Goal: Transaction & Acquisition: Purchase product/service

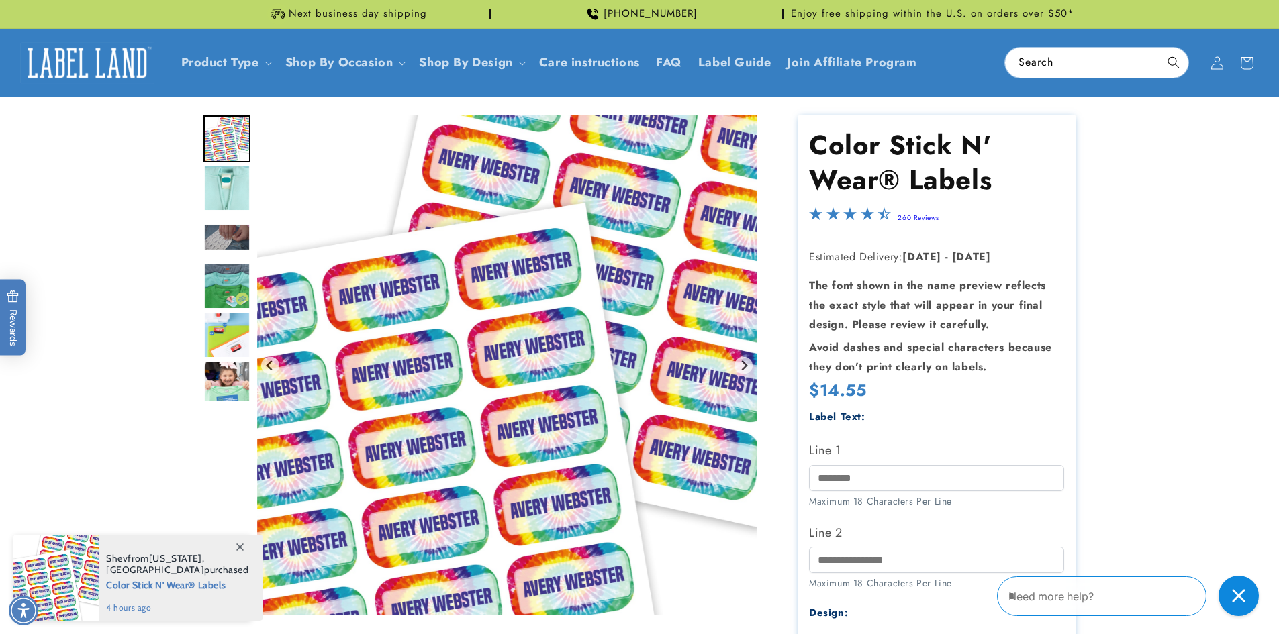
click at [235, 201] on img "Go to slide 2" at bounding box center [226, 187] width 47 height 47
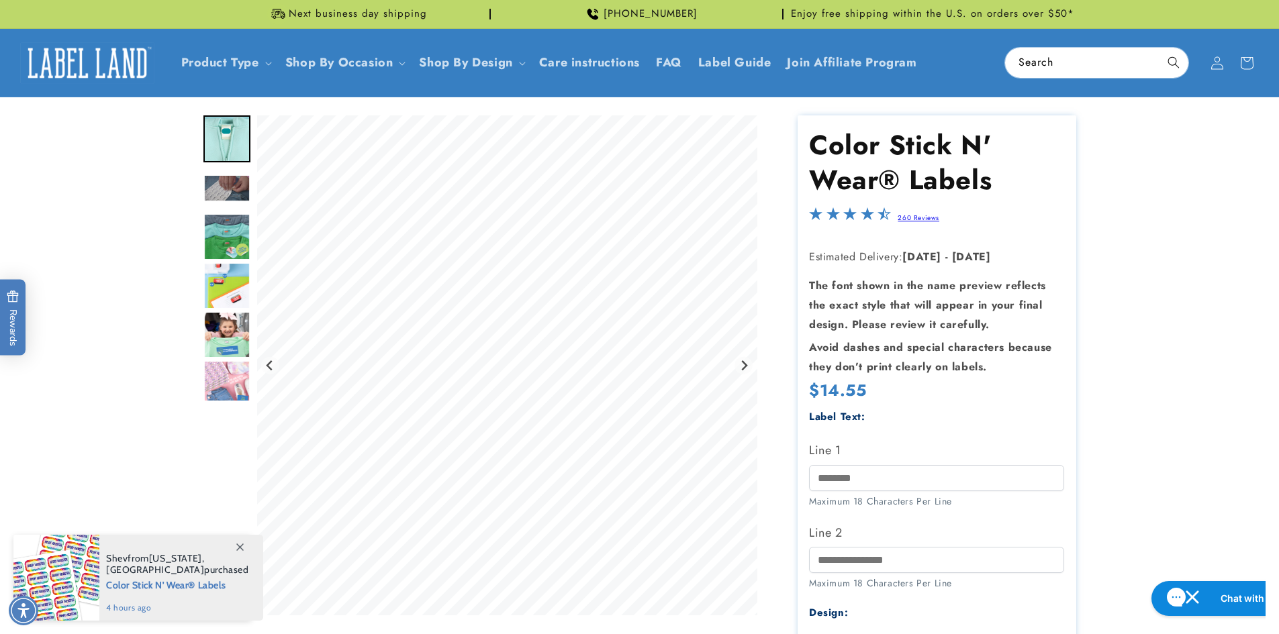
click at [235, 246] on img "Go to slide 4" at bounding box center [226, 236] width 47 height 47
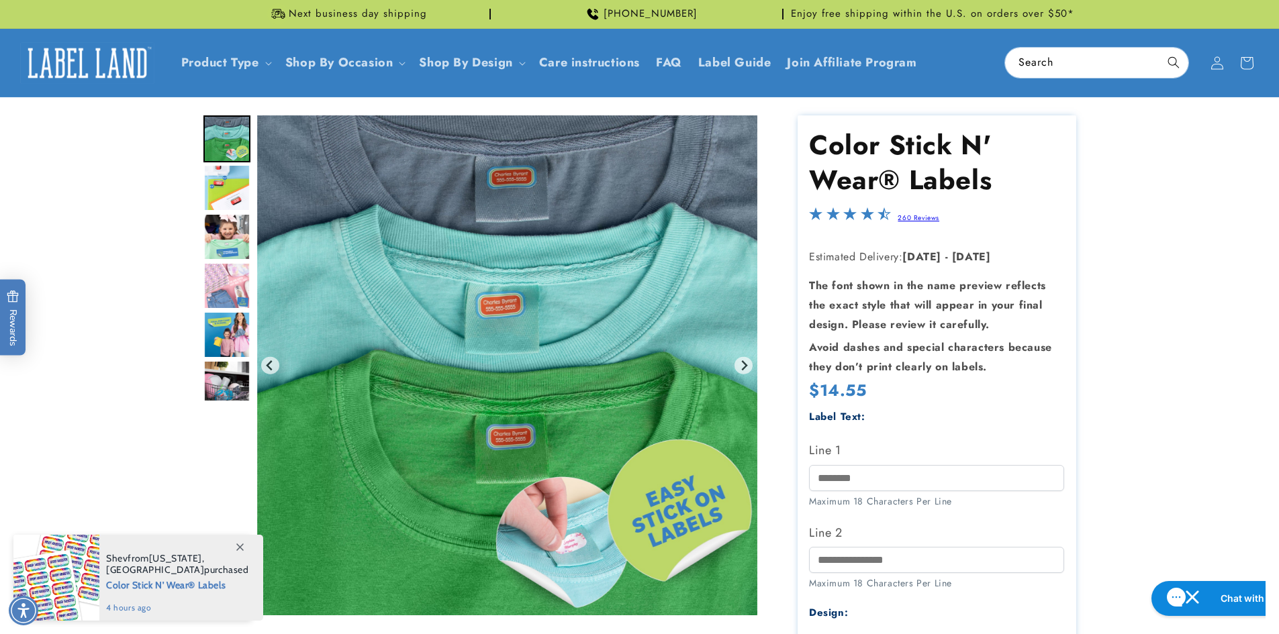
click at [236, 275] on img "Go to slide 7" at bounding box center [226, 285] width 47 height 47
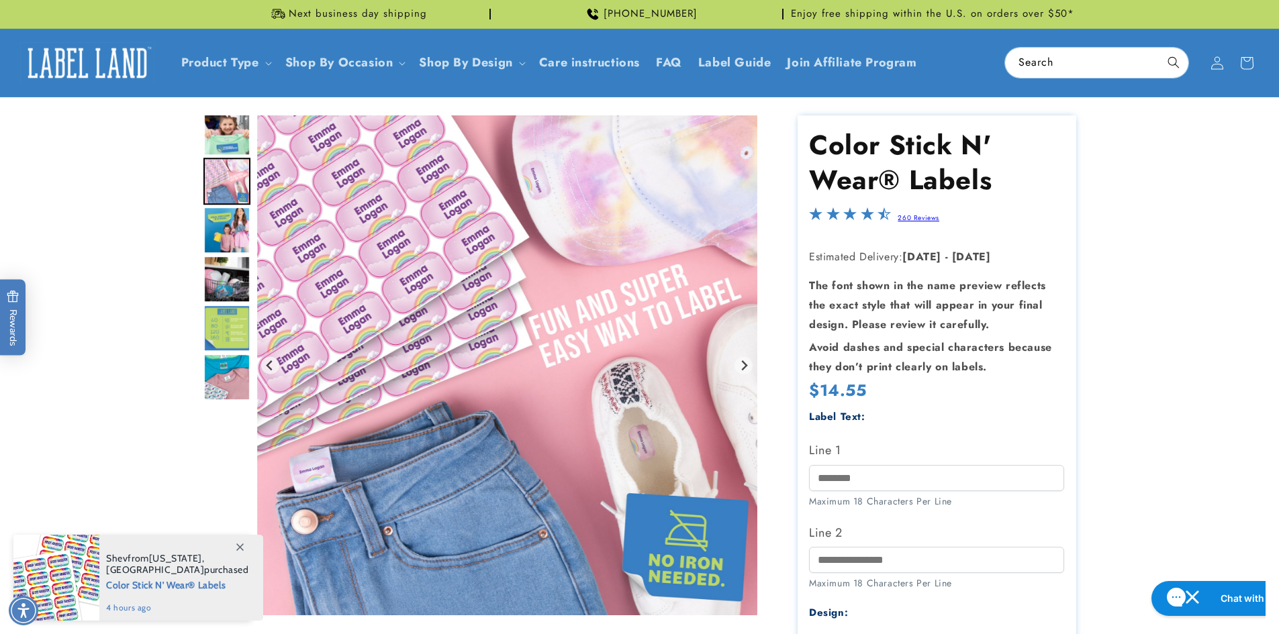
click at [235, 283] on img "Go to slide 9" at bounding box center [226, 279] width 47 height 47
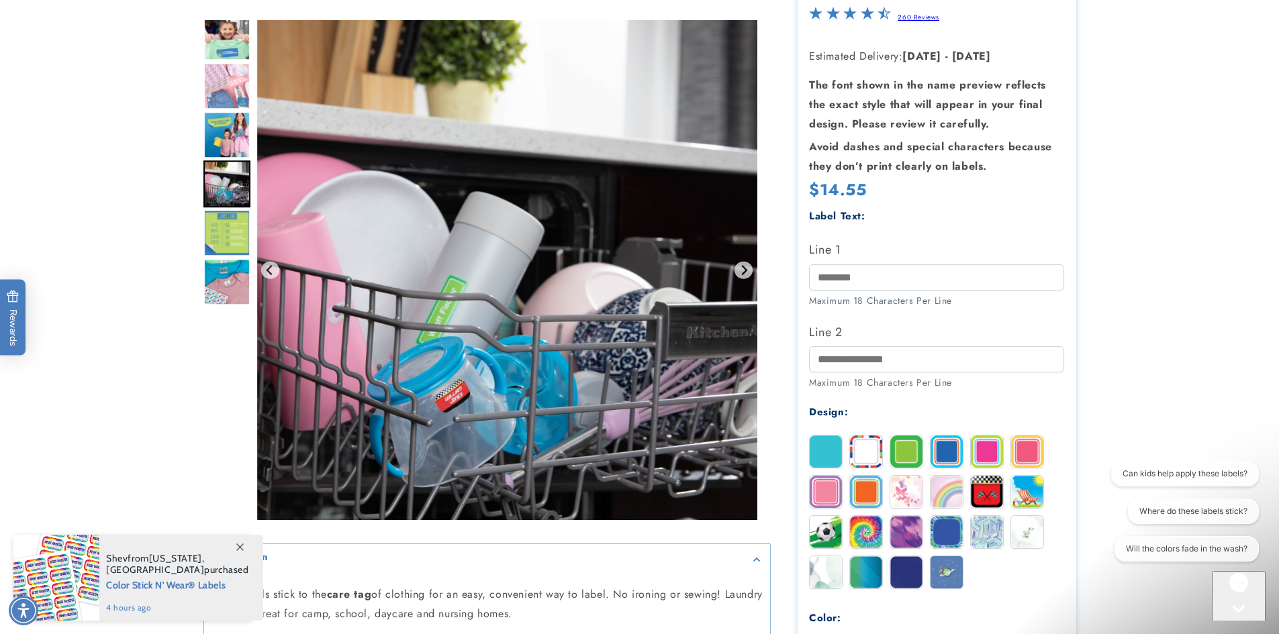
scroll to position [201, 0]
click at [242, 274] on img "Go to slide 11" at bounding box center [226, 281] width 47 height 47
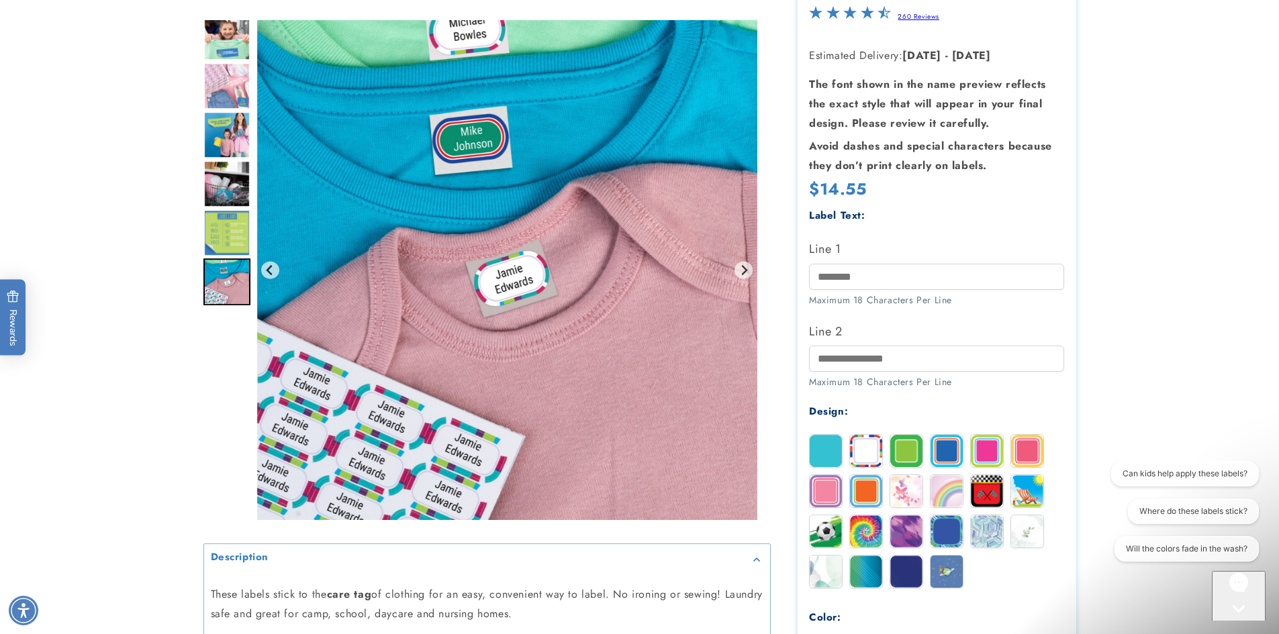
click at [242, 229] on img "Go to slide 10" at bounding box center [226, 232] width 47 height 47
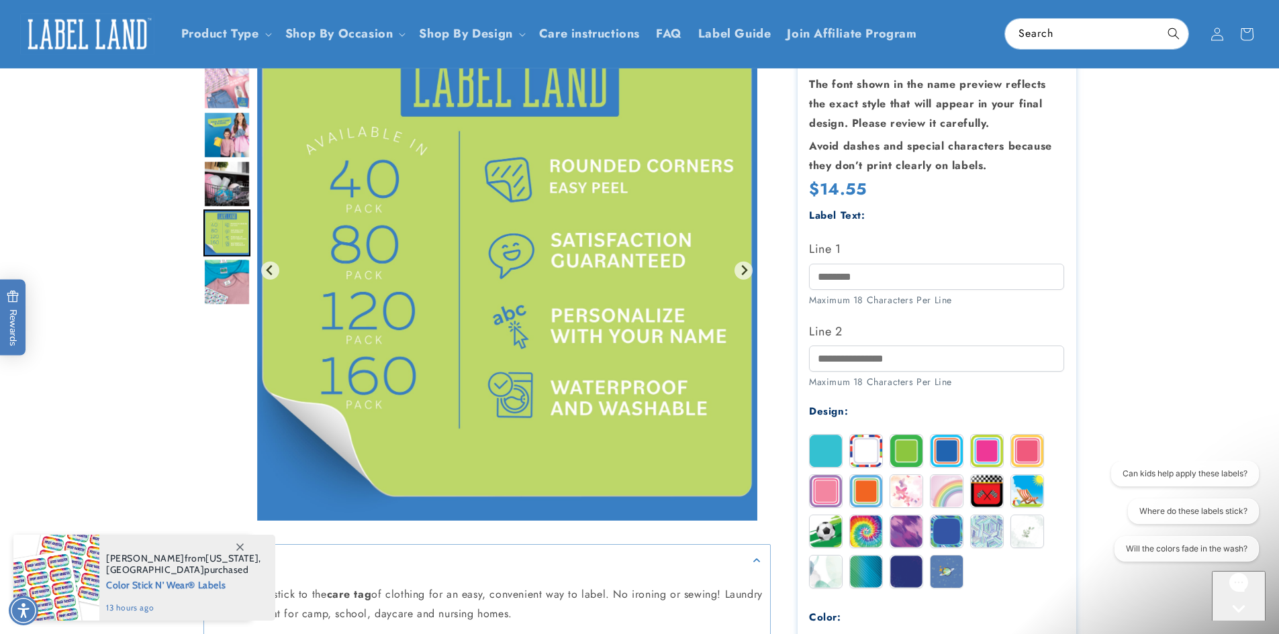
click at [978, 450] on img at bounding box center [987, 451] width 32 height 32
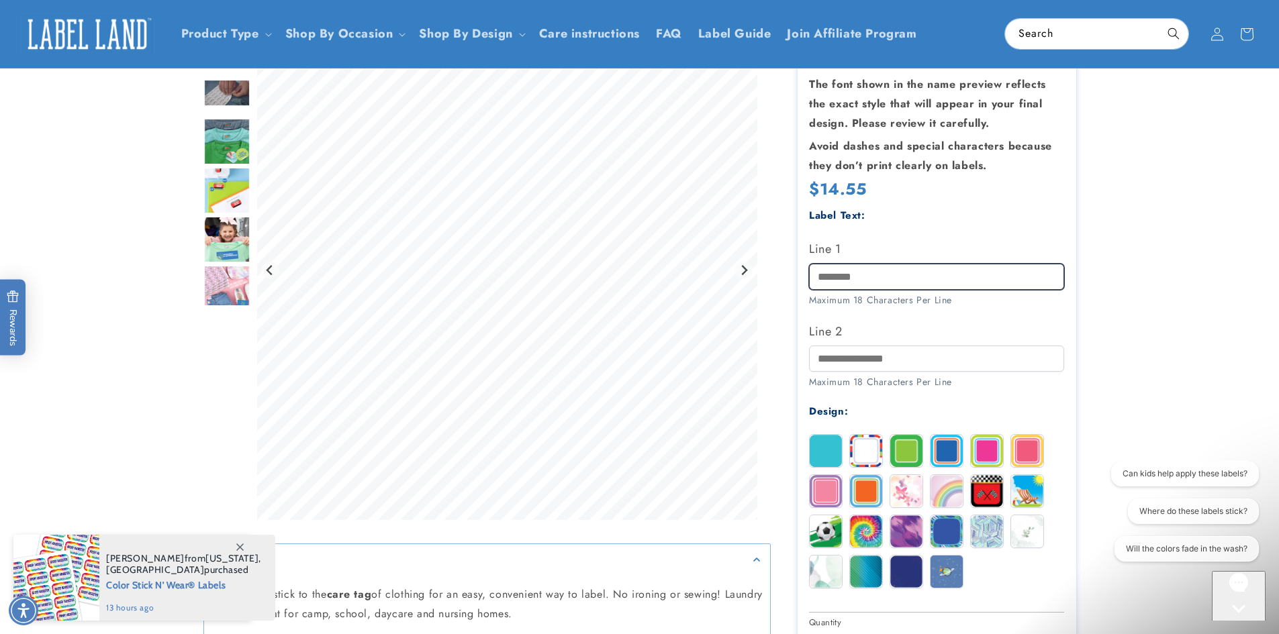
click at [934, 283] on input "Line 1" at bounding box center [936, 277] width 255 height 26
type input "******"
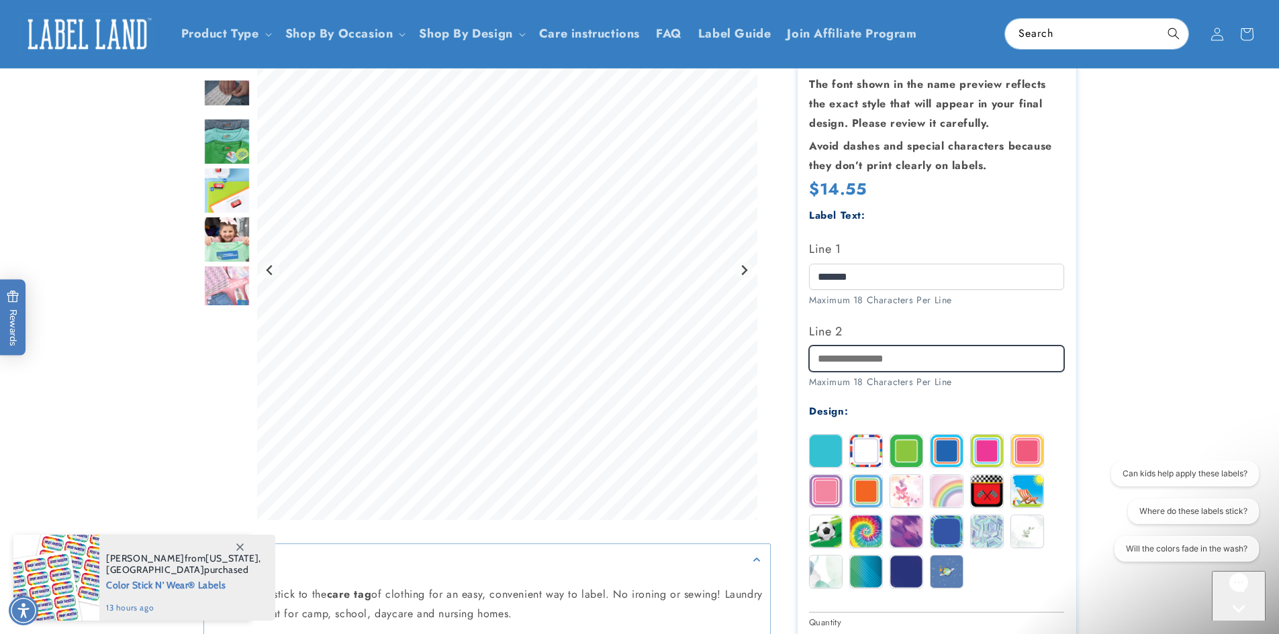
click at [903, 364] on input "Line 2" at bounding box center [936, 359] width 255 height 26
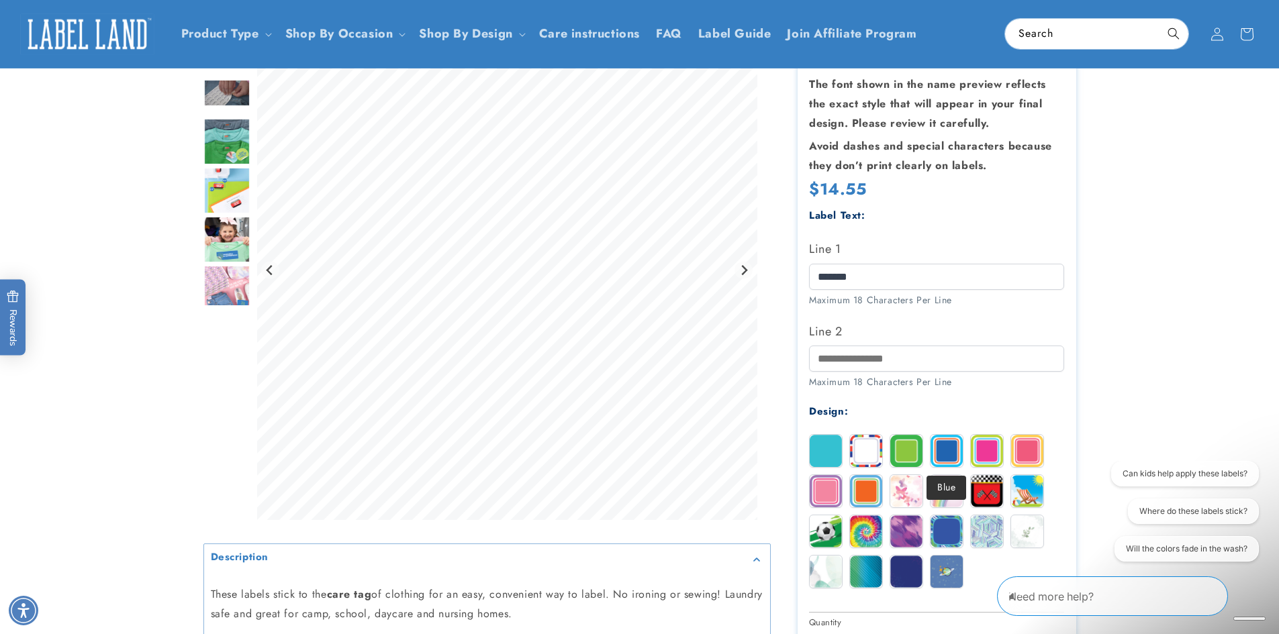
click at [939, 440] on img at bounding box center [946, 451] width 32 height 32
click at [886, 354] on input "Line 2" at bounding box center [936, 359] width 255 height 26
click at [864, 359] on input "**********" at bounding box center [936, 359] width 255 height 26
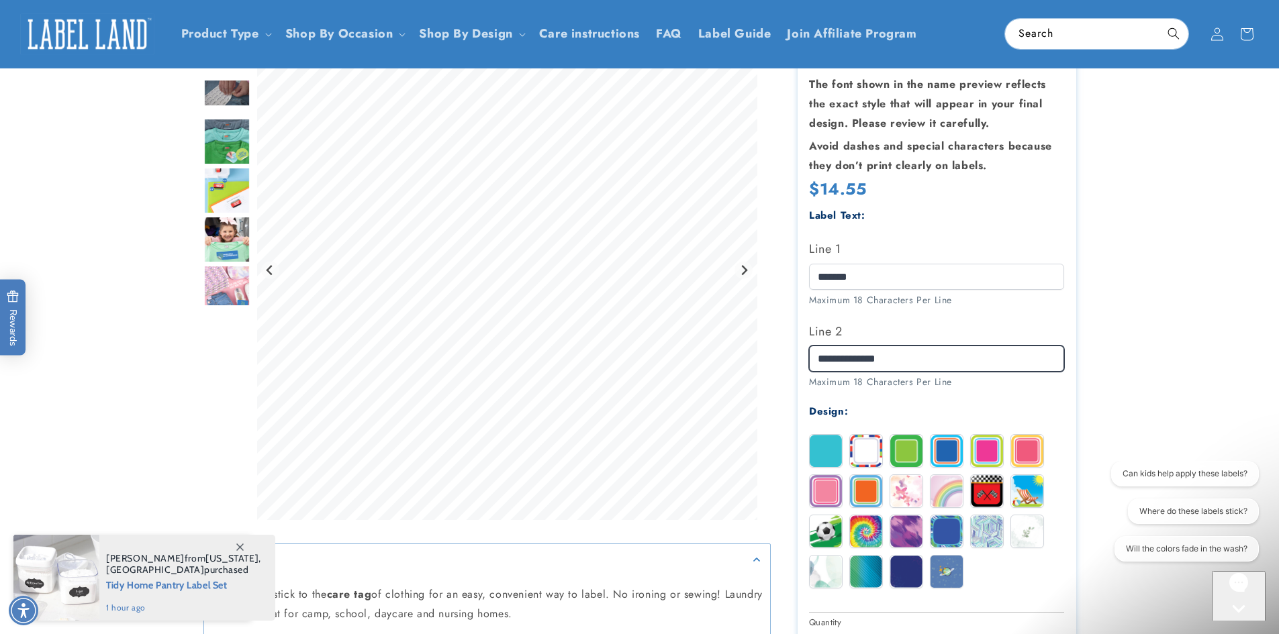
click at [1021, 371] on input "**********" at bounding box center [936, 359] width 255 height 26
type input "**********"
click at [871, 449] on img at bounding box center [866, 451] width 32 height 32
click at [952, 457] on img at bounding box center [946, 451] width 32 height 32
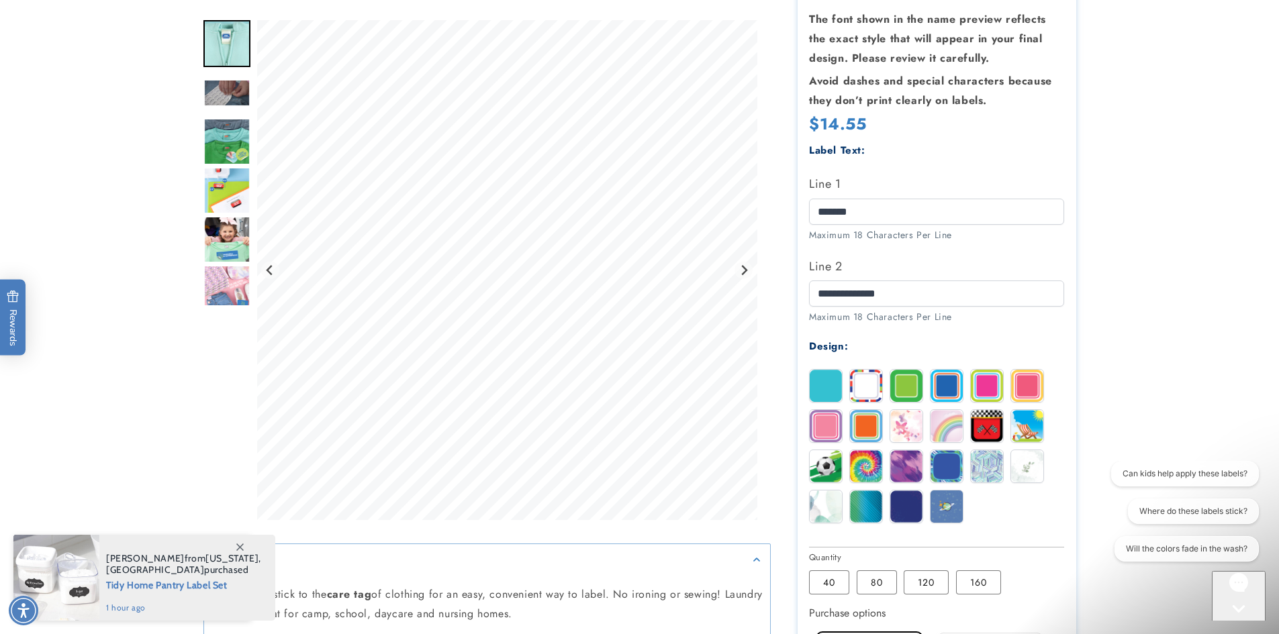
scroll to position [403, 0]
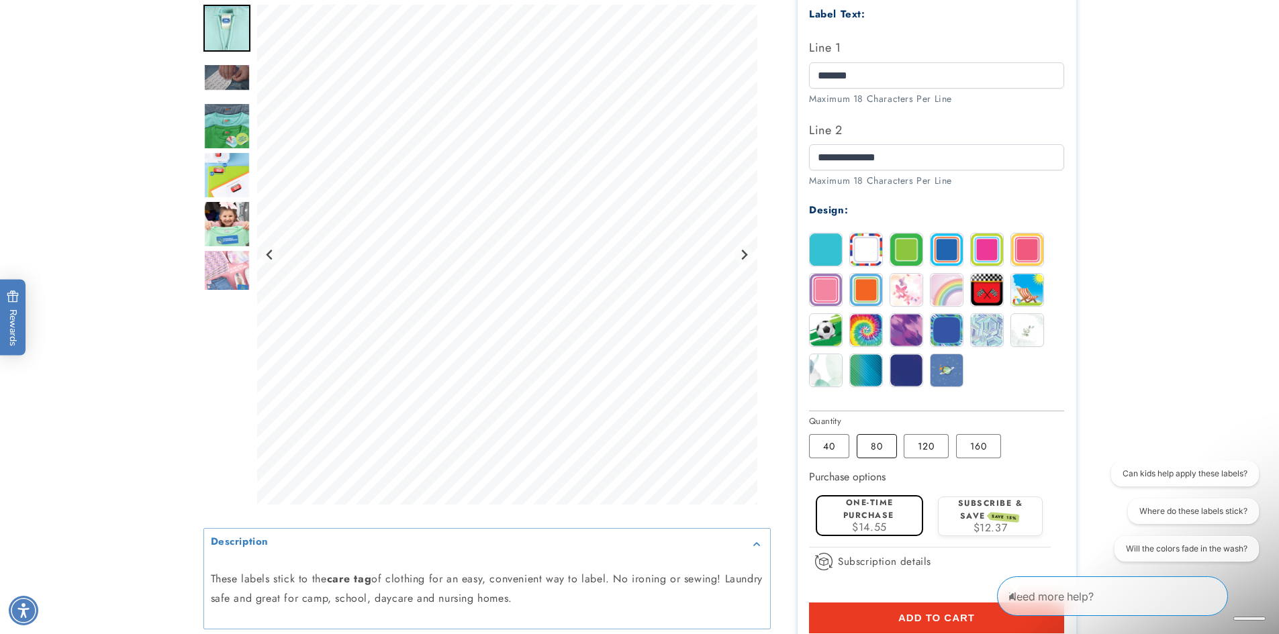
click at [881, 454] on label "80 Variant sold out or unavailable" at bounding box center [877, 446] width 40 height 24
click at [837, 446] on label "40 Variant sold out or unavailable" at bounding box center [829, 446] width 40 height 24
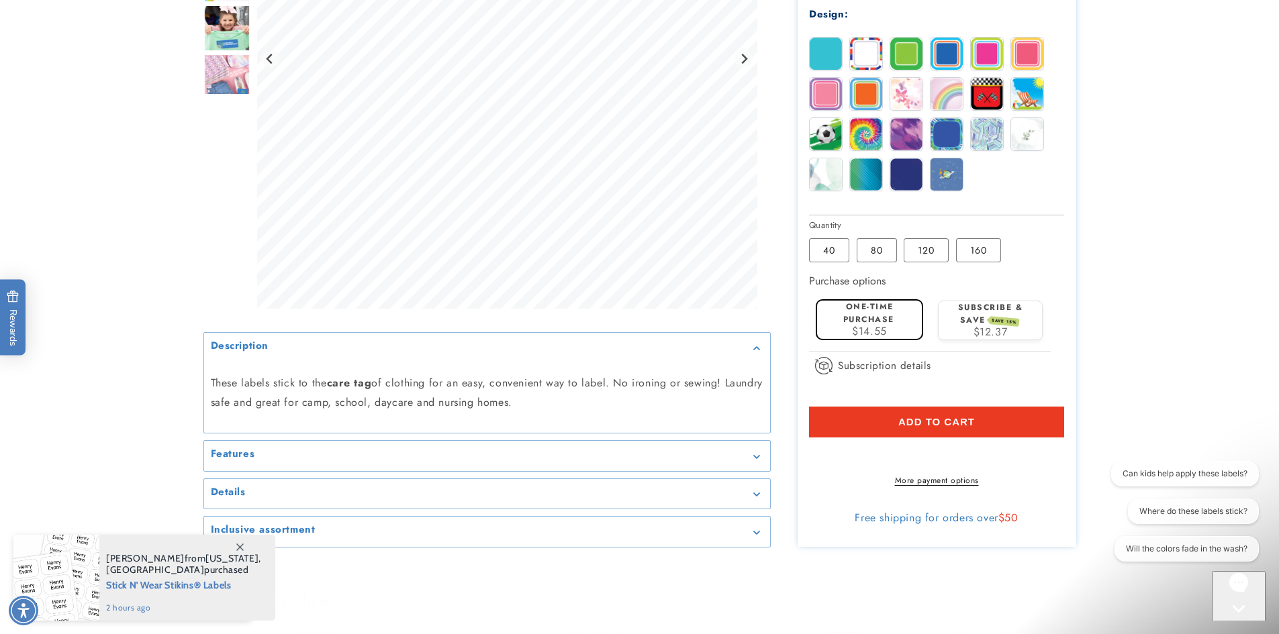
scroll to position [604, 0]
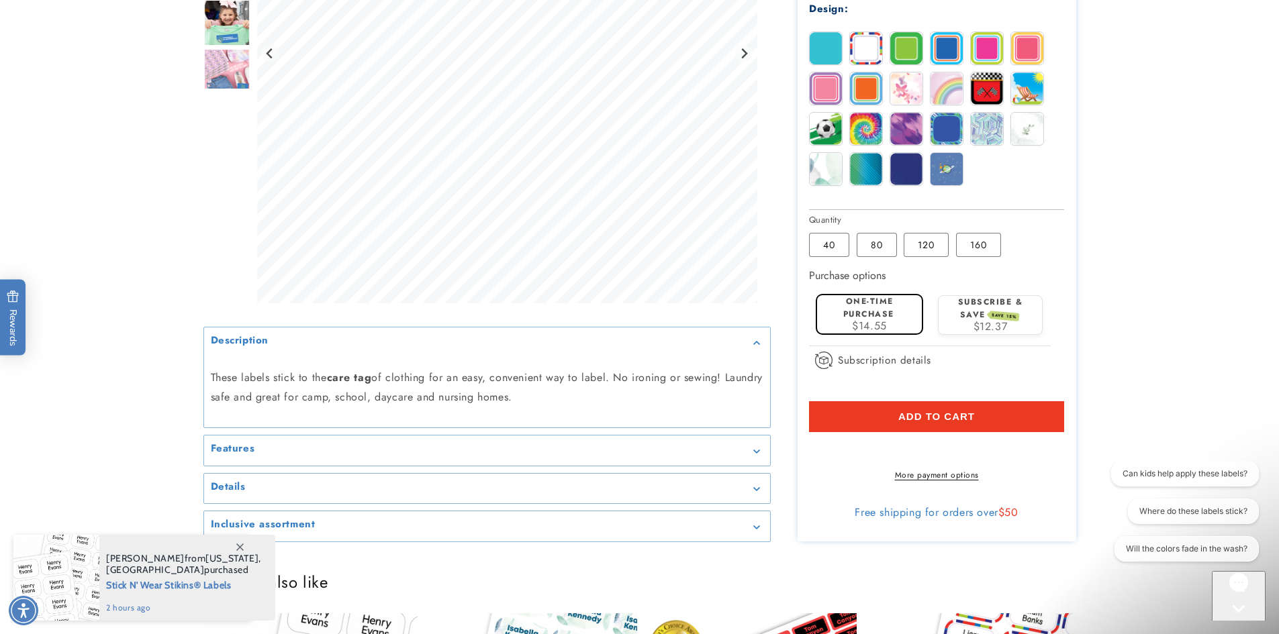
click at [965, 420] on span "Add to cart" at bounding box center [936, 417] width 77 height 12
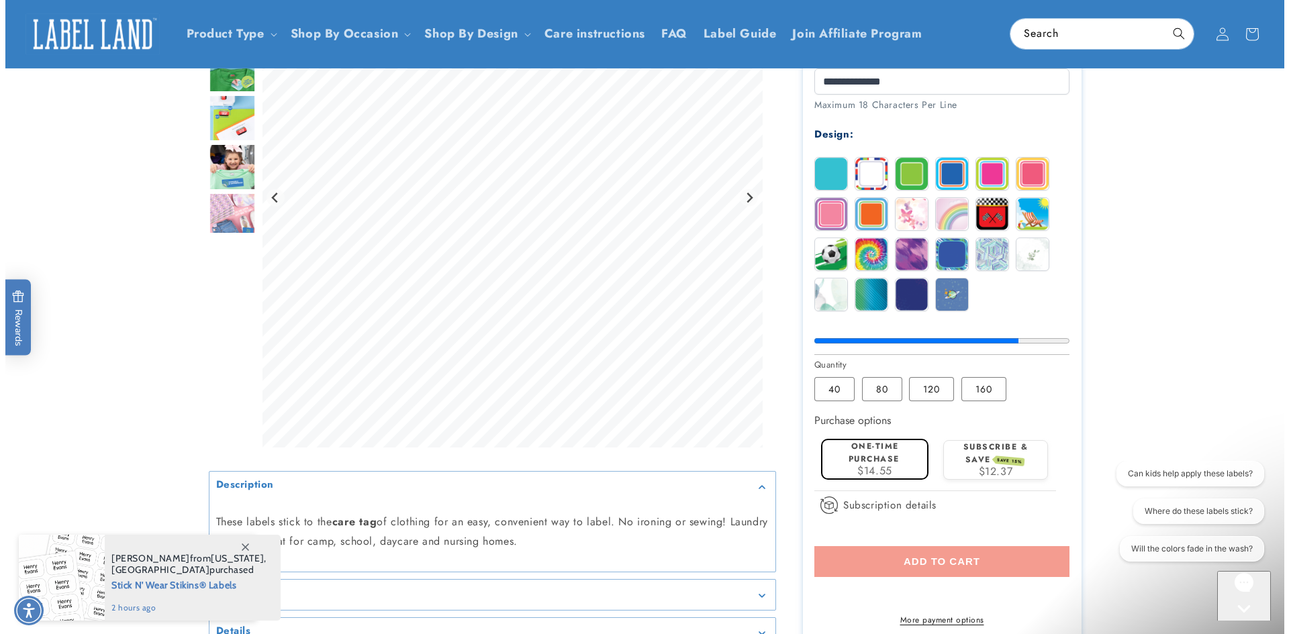
scroll to position [470, 0]
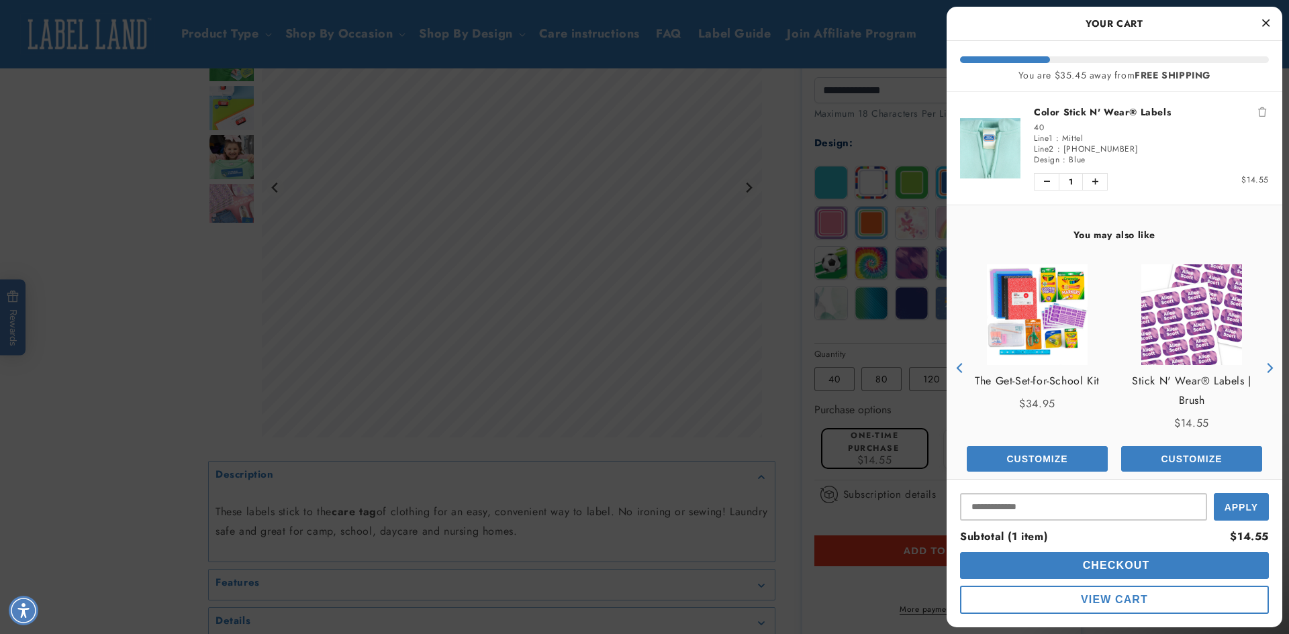
click at [1086, 570] on span "Checkout" at bounding box center [1114, 565] width 70 height 11
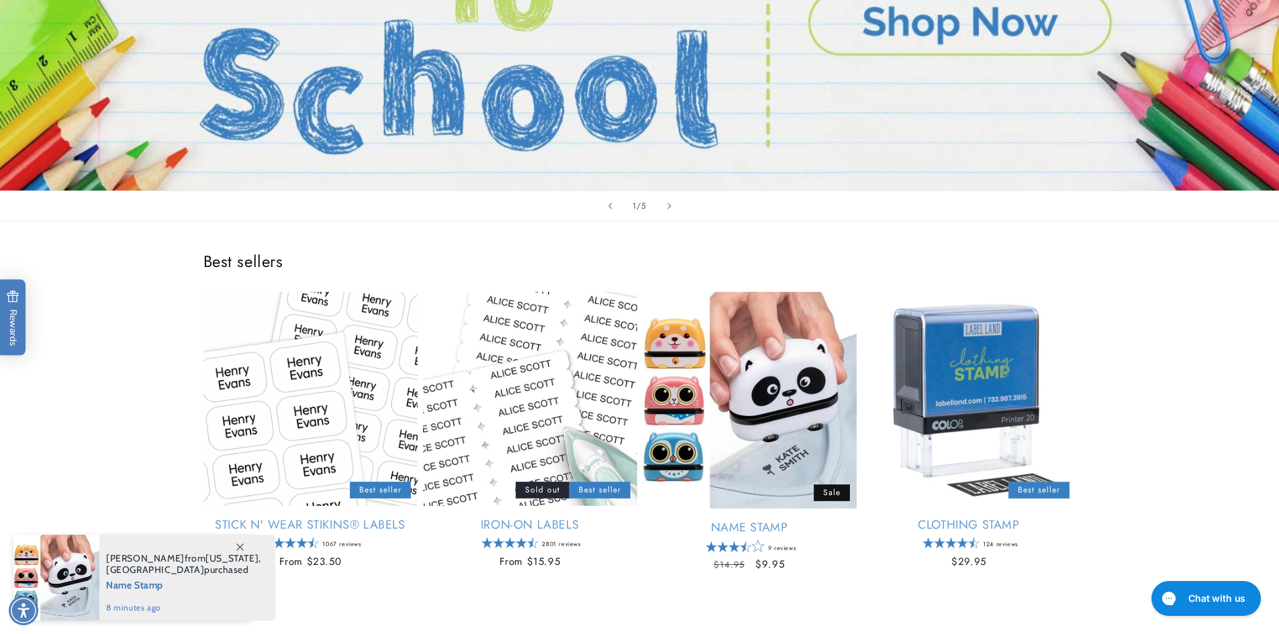
scroll to position [738, 0]
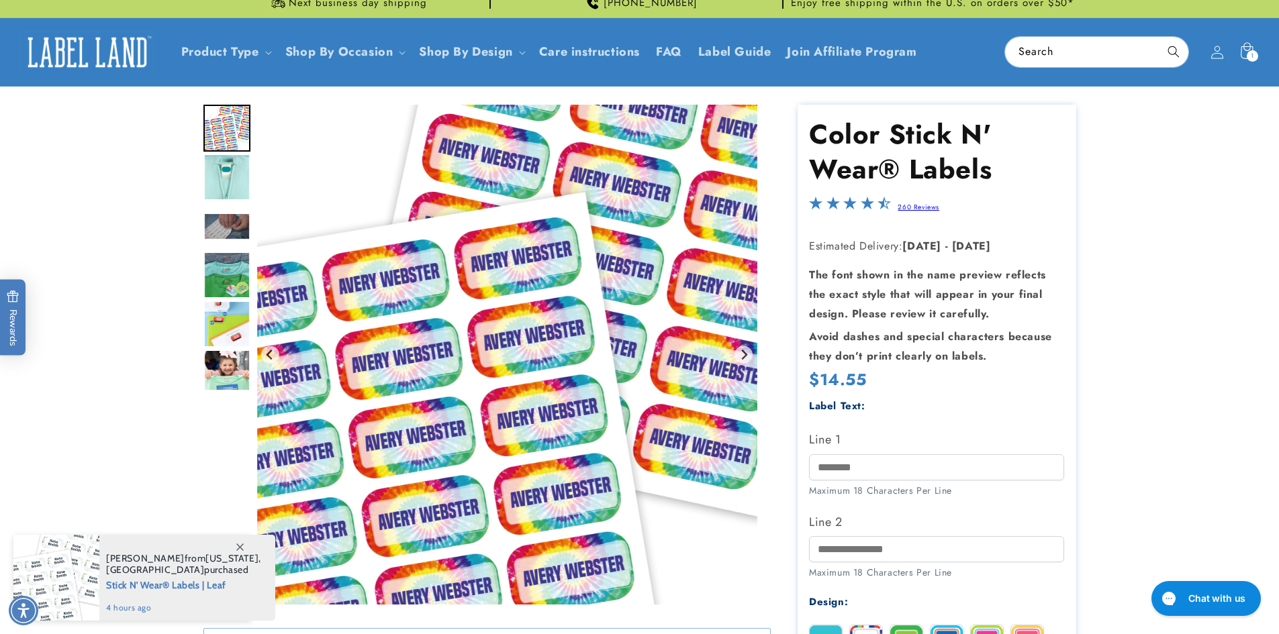
scroll to position [201, 0]
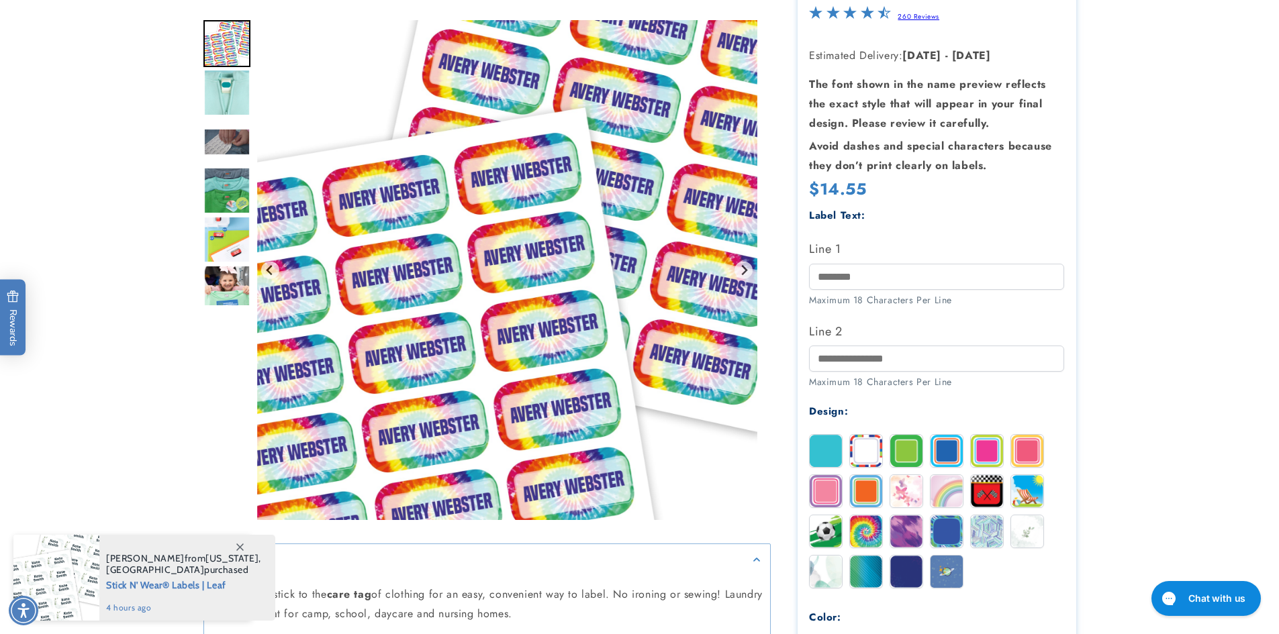
click at [951, 444] on img at bounding box center [946, 451] width 32 height 32
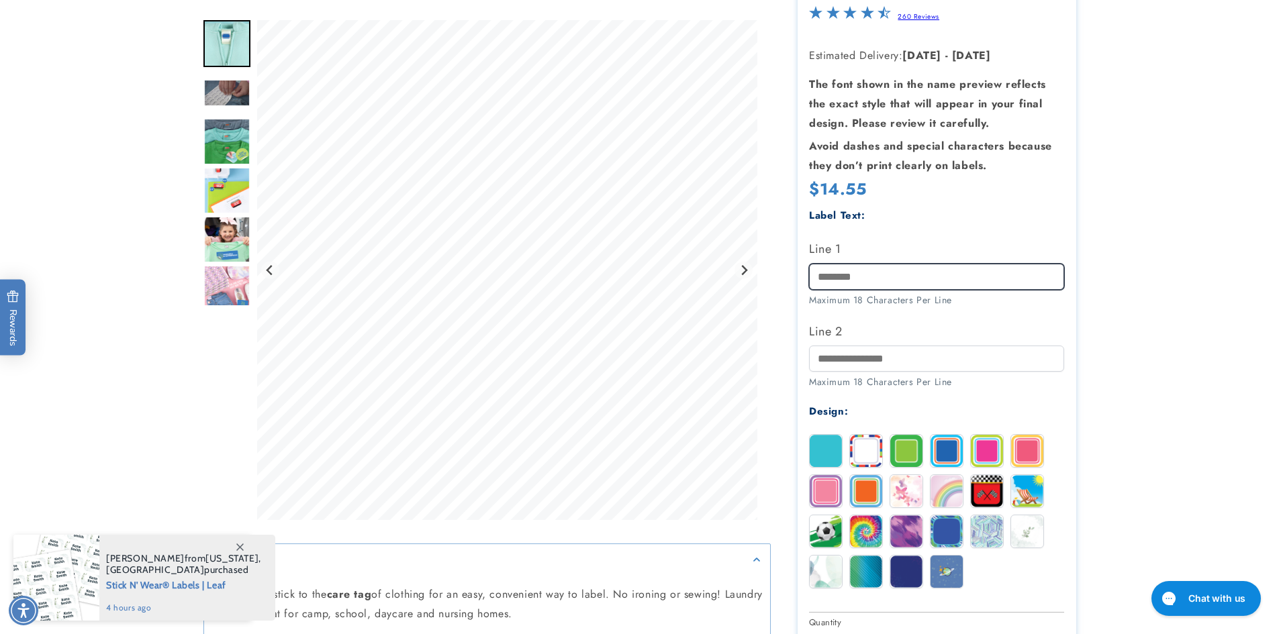
click at [893, 276] on input "Line 1" at bounding box center [936, 277] width 255 height 26
type input "******"
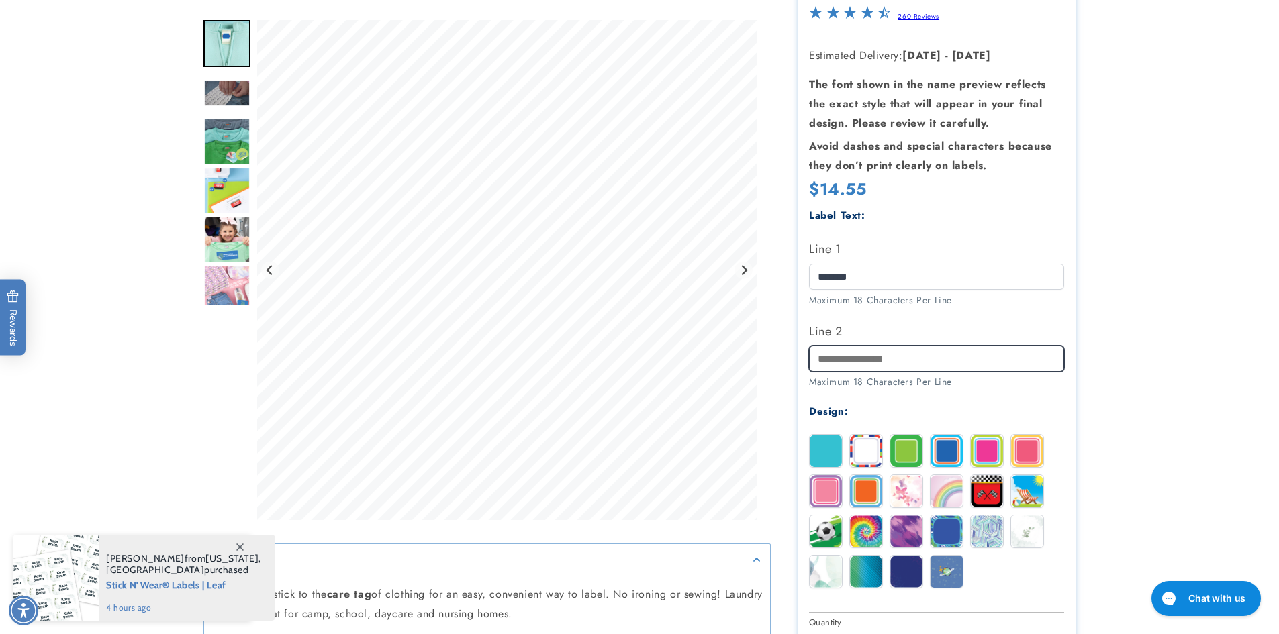
drag, startPoint x: 883, startPoint y: 353, endPoint x: 883, endPoint y: 342, distance: 10.7
click at [883, 353] on input "Line 2" at bounding box center [936, 359] width 255 height 26
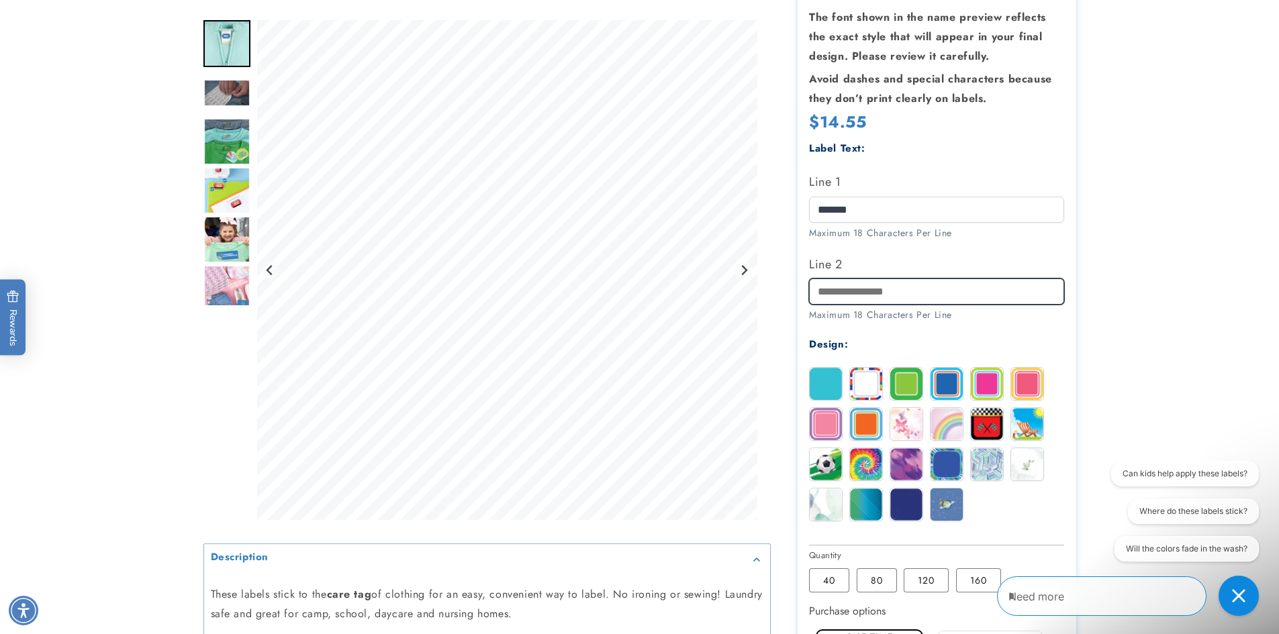
scroll to position [0, 0]
click at [865, 292] on input "Line 2" at bounding box center [936, 292] width 255 height 26
type input "**********"
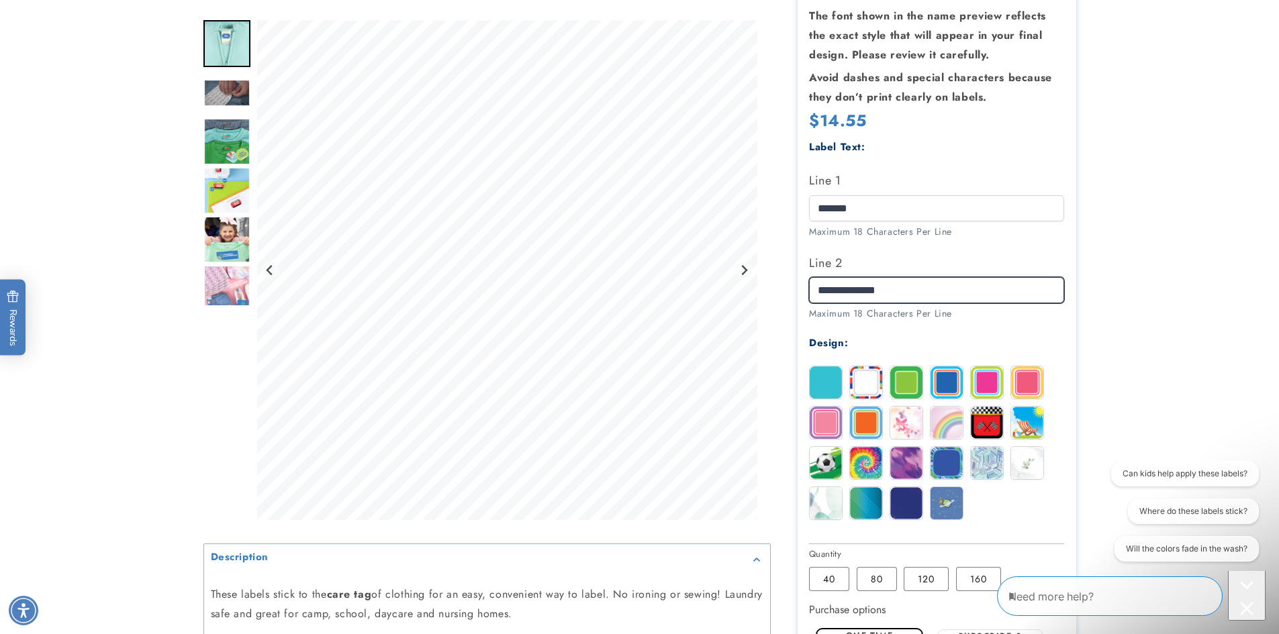
scroll to position [336, 0]
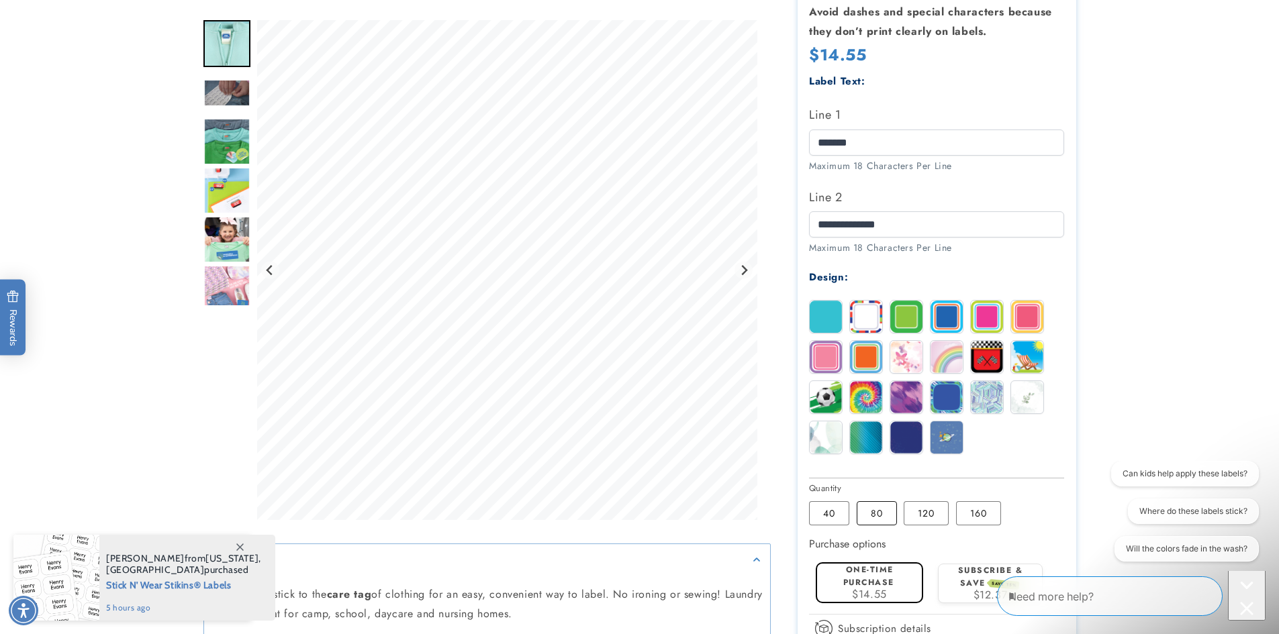
click at [879, 514] on label "80 Variant sold out or unavailable" at bounding box center [877, 513] width 40 height 24
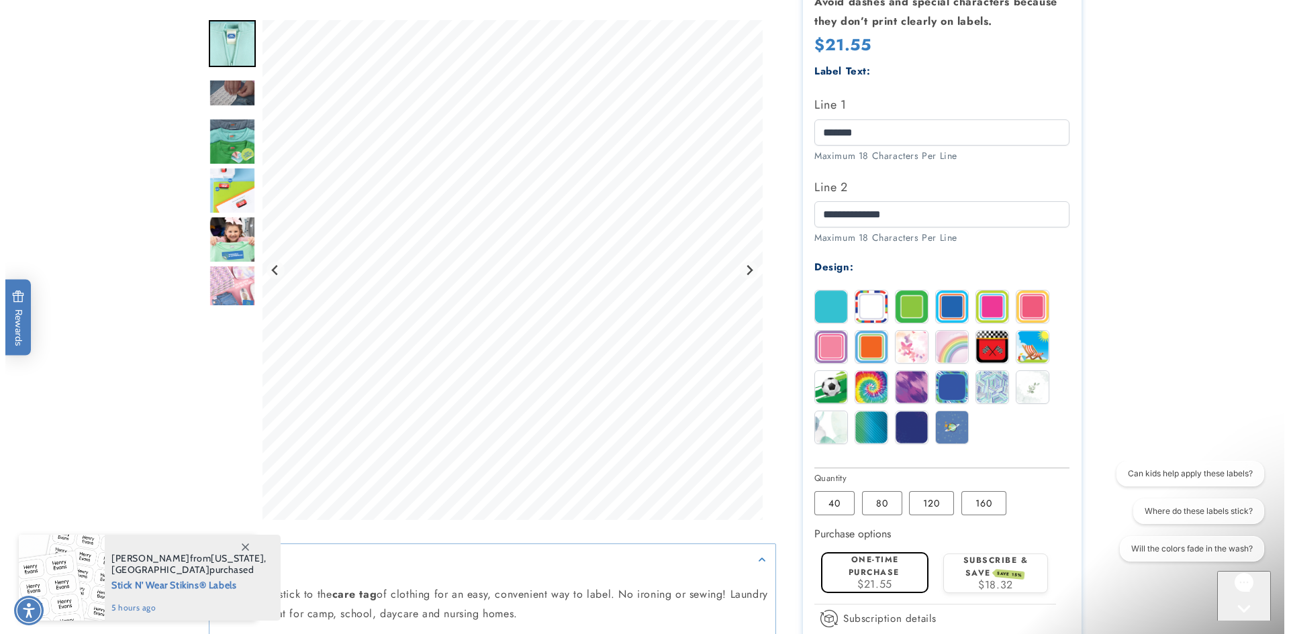
scroll to position [537, 0]
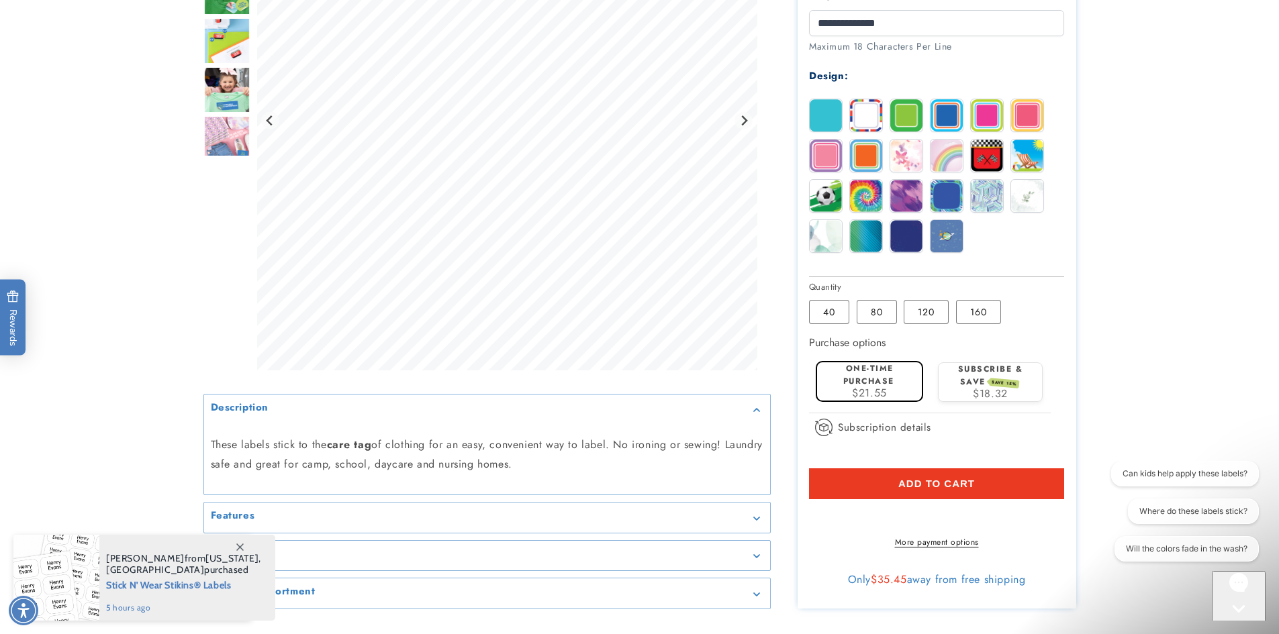
click at [1014, 474] on button "Add to cart" at bounding box center [936, 484] width 255 height 31
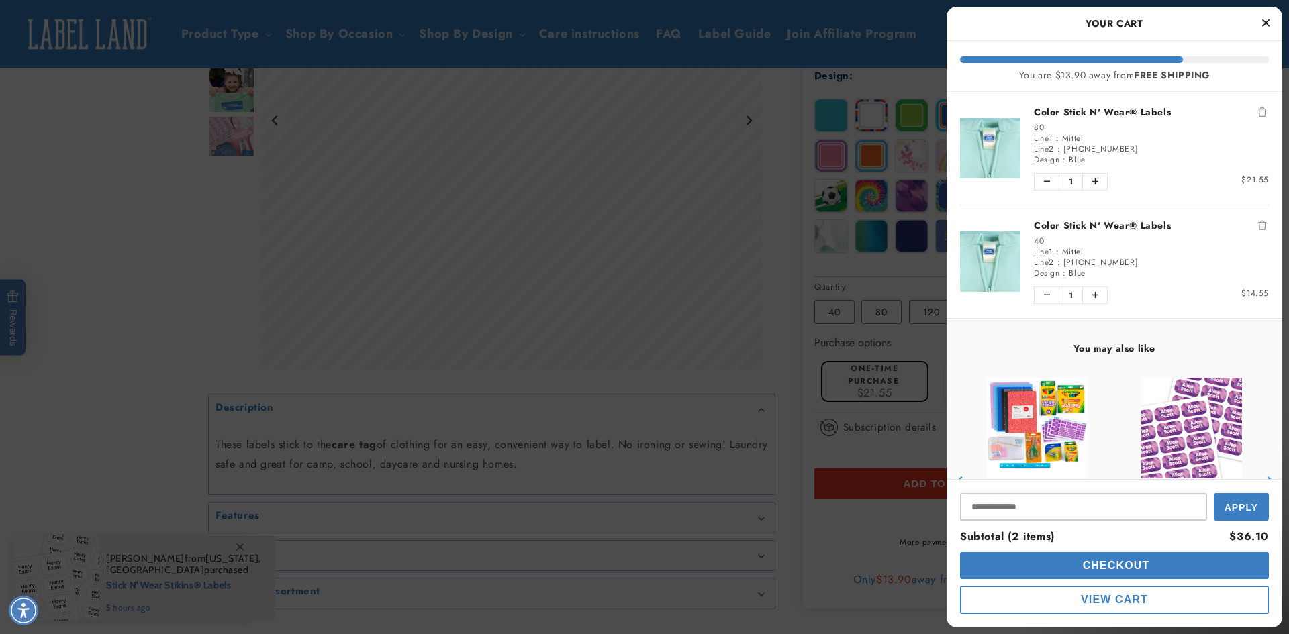
click at [1258, 230] on icon "Remove Color Stick N' Wear® Labels" at bounding box center [1262, 225] width 8 height 9
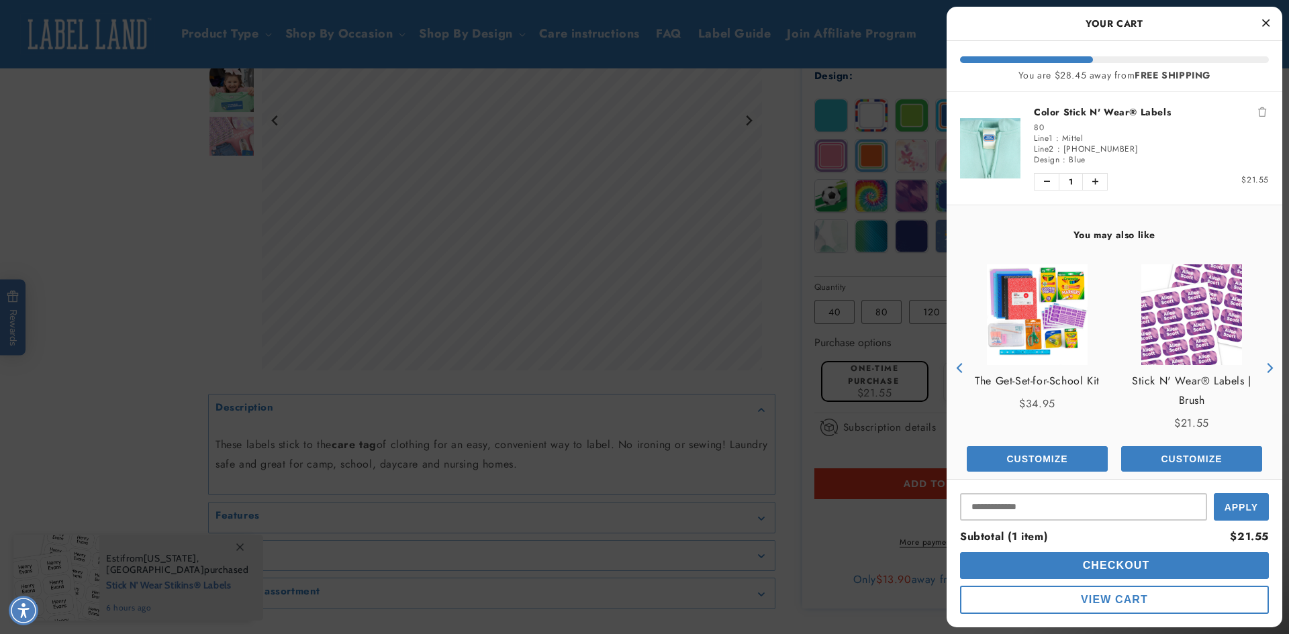
click at [1179, 569] on button "Checkout" at bounding box center [1114, 565] width 309 height 27
